Goal: Find specific page/section: Find specific page/section

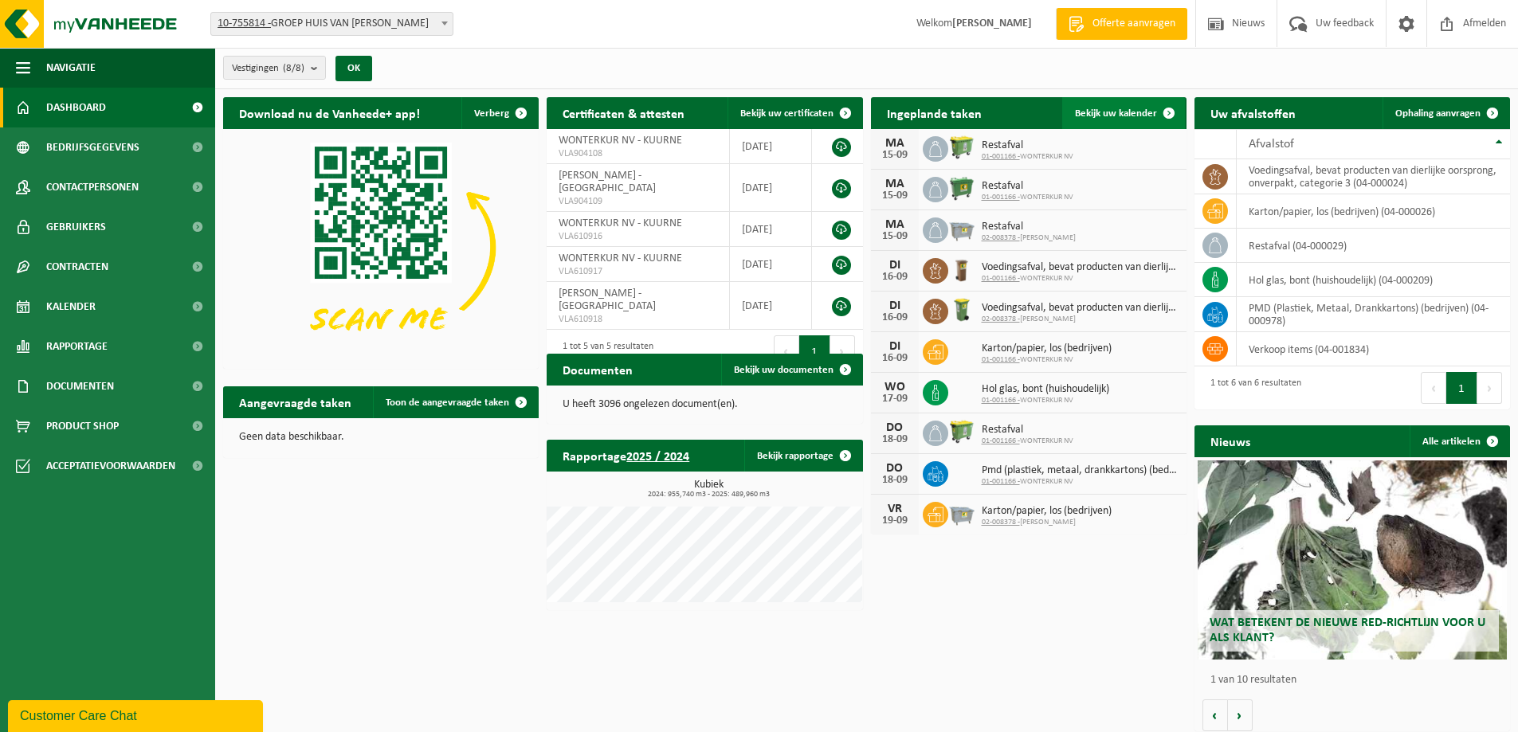
click at [1117, 112] on span "Bekijk uw kalender" at bounding box center [1116, 113] width 82 height 10
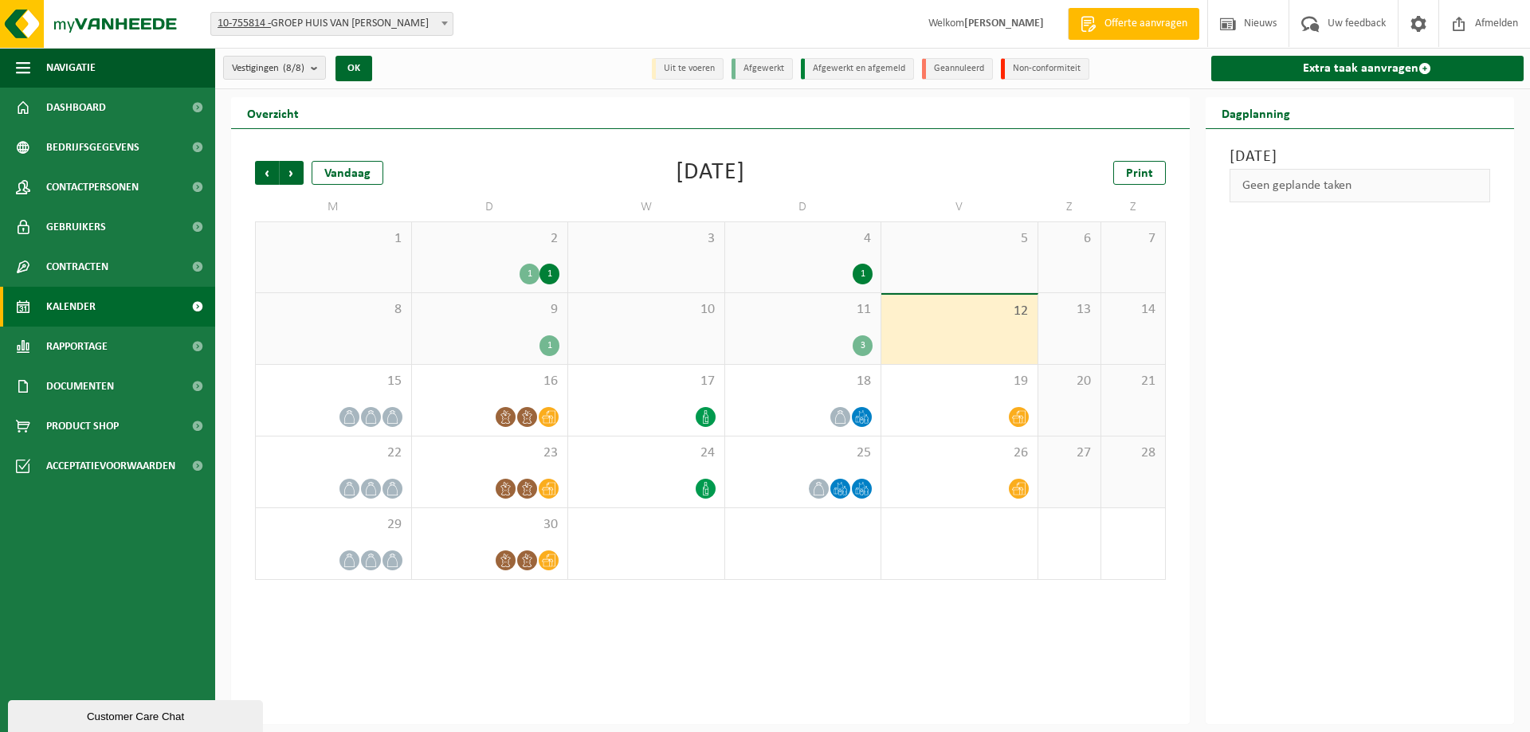
click at [939, 65] on li "Geannuleerd" at bounding box center [957, 69] width 71 height 22
click at [951, 67] on li "Geannuleerd" at bounding box center [957, 69] width 71 height 22
click at [952, 67] on li "Geannuleerd" at bounding box center [957, 69] width 71 height 22
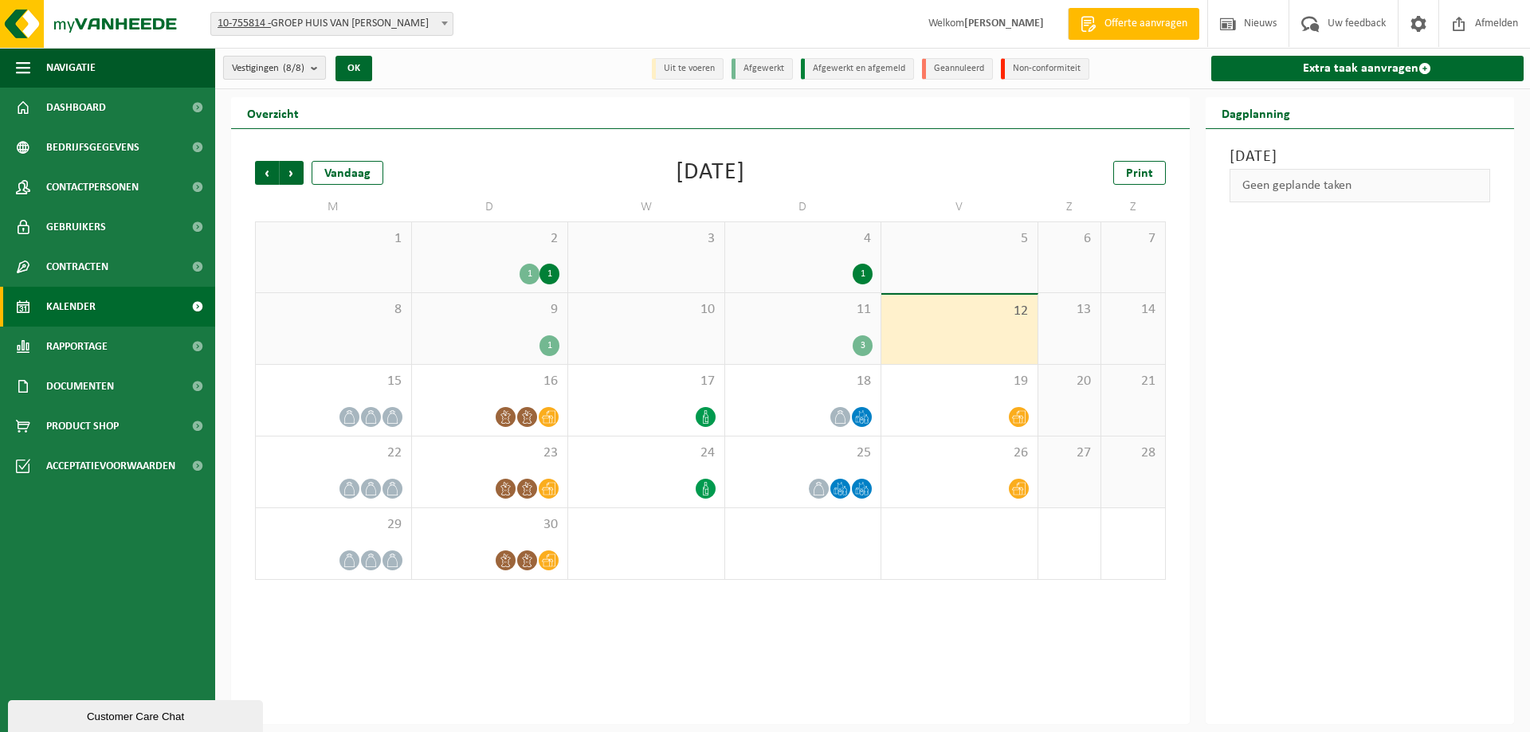
click at [314, 64] on b "submit" at bounding box center [318, 68] width 14 height 22
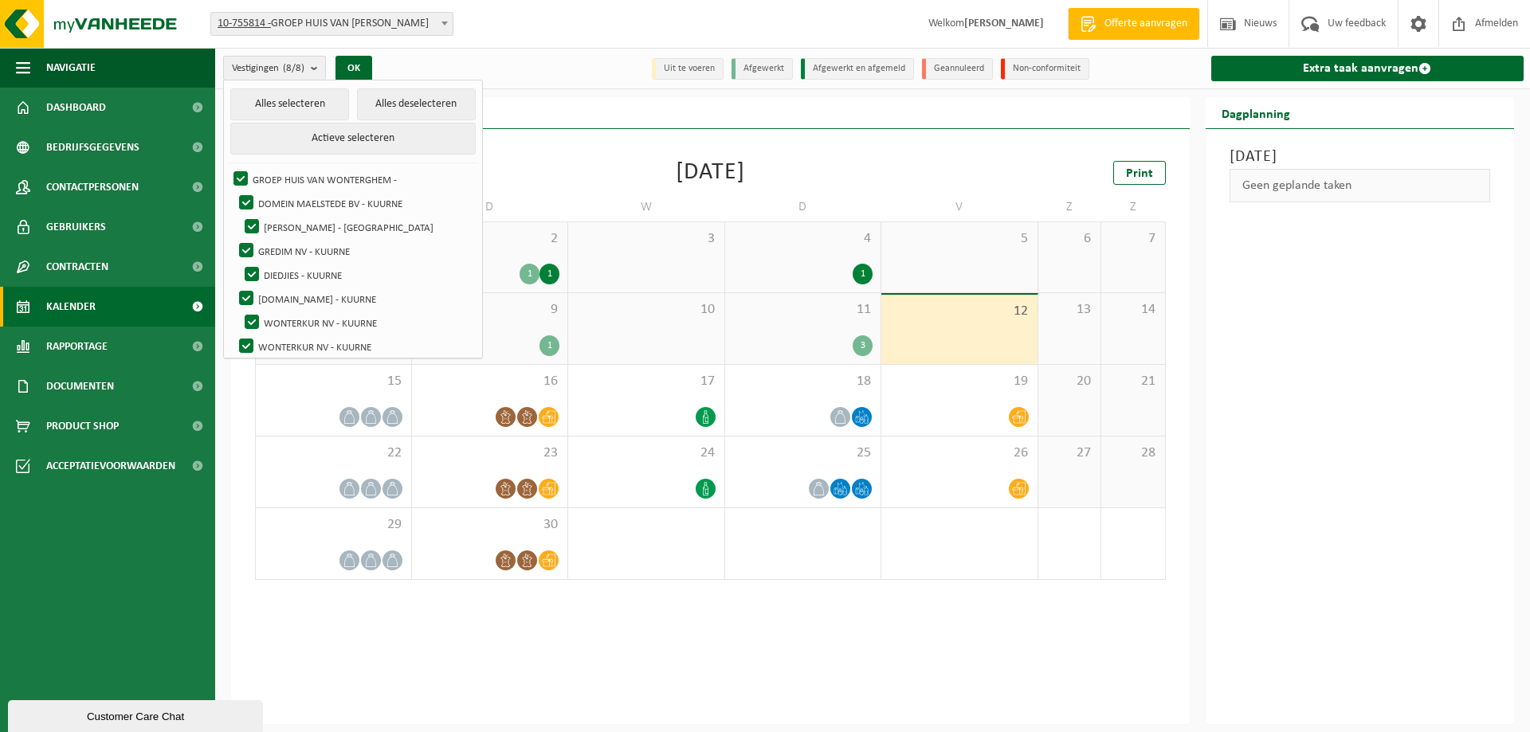
click at [316, 63] on b "submit" at bounding box center [318, 68] width 14 height 23
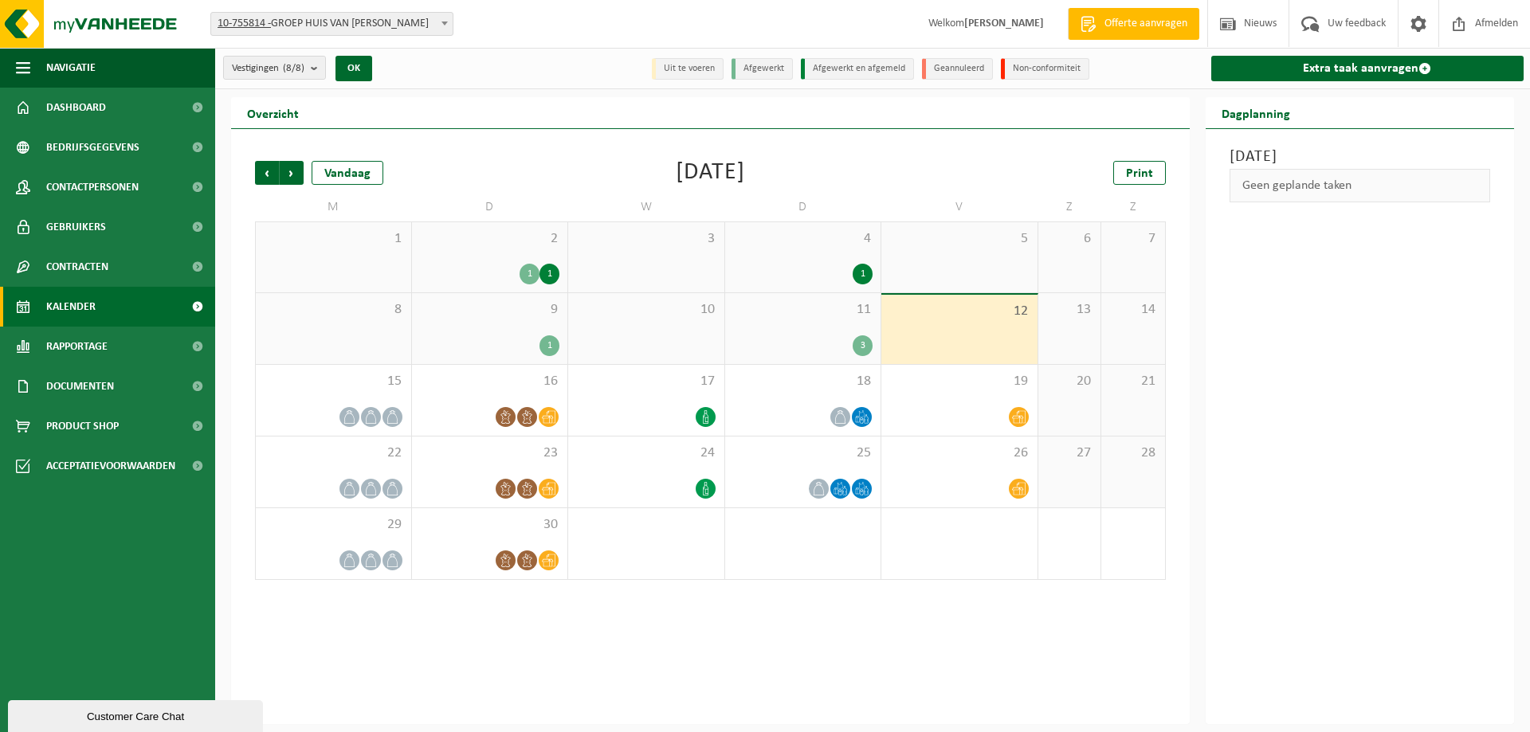
click at [1005, 65] on li "Non-conformiteit" at bounding box center [1045, 69] width 88 height 22
click at [918, 70] on ul "Uit te voeren Afgewerkt Afgewerkt en afgemeld Geannuleerd Non-conformiteit" at bounding box center [872, 69] width 449 height 32
click at [956, 65] on li "Geannuleerd" at bounding box center [957, 69] width 71 height 22
click at [95, 179] on span "Contactpersonen" at bounding box center [92, 187] width 92 height 40
